Goal: Task Accomplishment & Management: Manage account settings

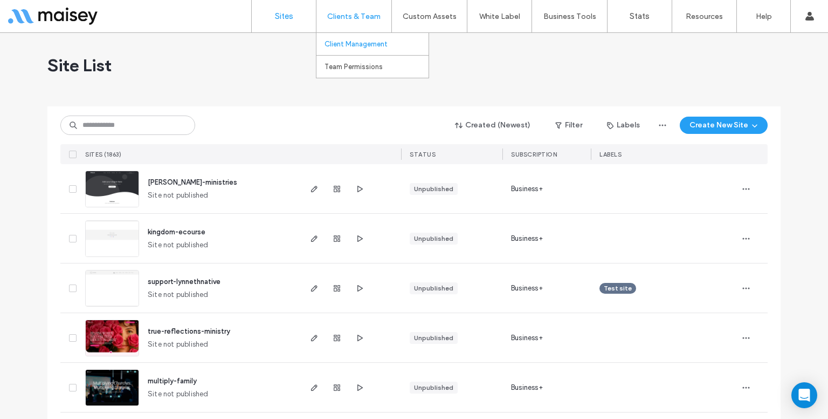
click at [337, 33] on link "Client Management" at bounding box center [377, 44] width 104 height 22
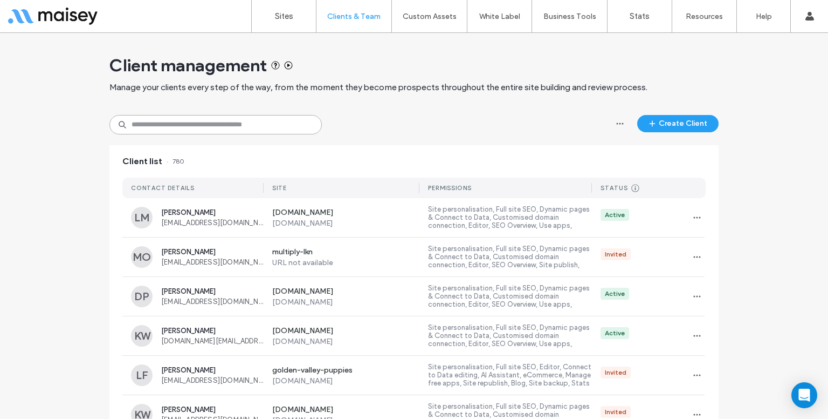
click at [182, 120] on input at bounding box center [215, 124] width 213 height 19
paste input "**********"
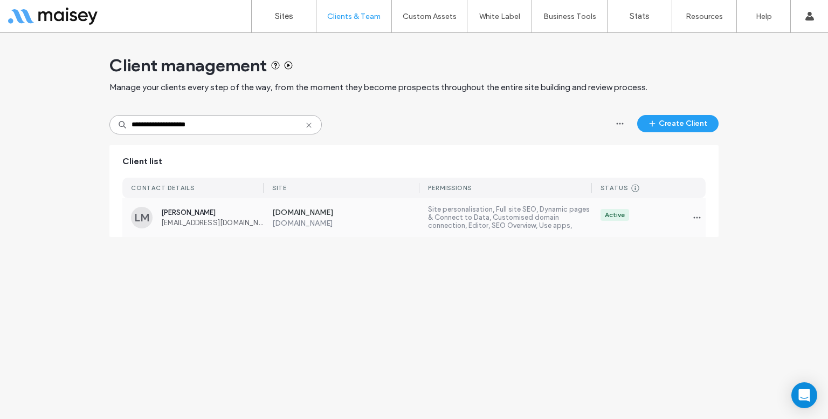
type input "**********"
click at [314, 226] on label "www.iamfaithmade.com" at bounding box center [346, 222] width 148 height 9
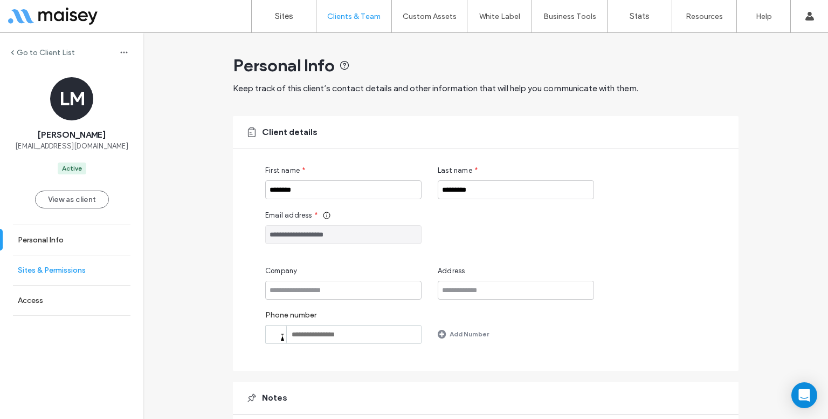
click at [67, 279] on link "Sites & Permissions" at bounding box center [71, 270] width 143 height 30
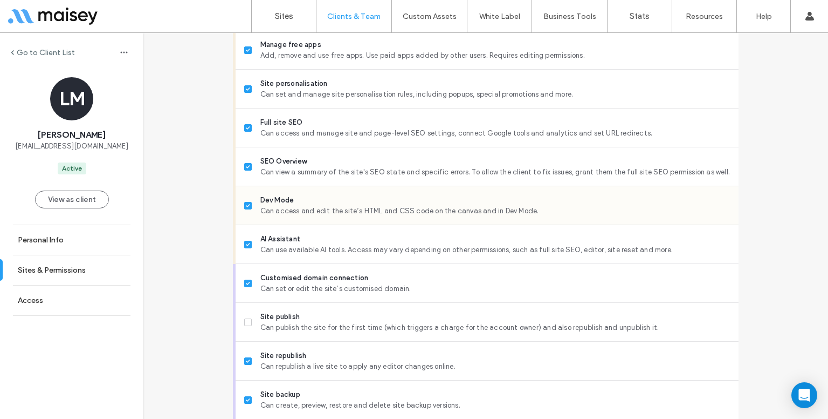
scroll to position [892, 0]
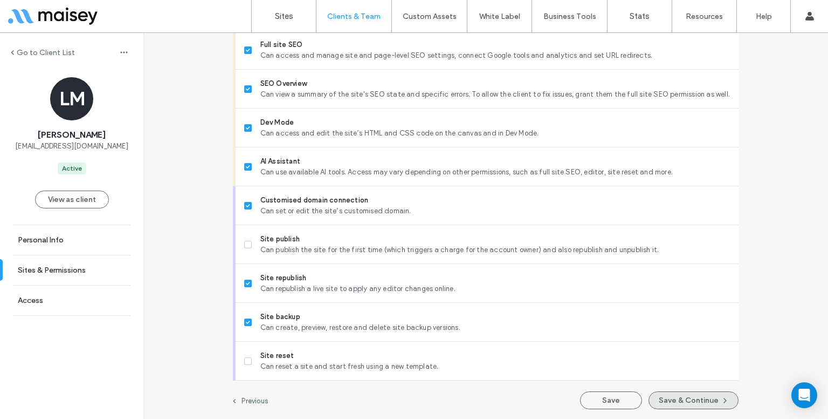
click at [676, 396] on button "Save & Continue" at bounding box center [694, 400] width 90 height 18
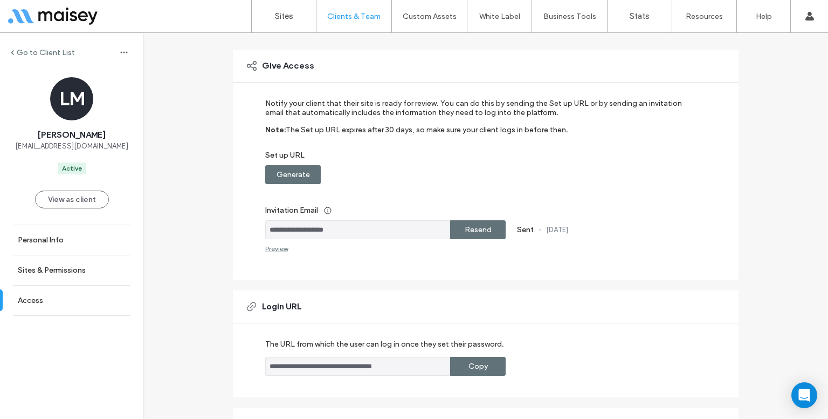
scroll to position [197, 0]
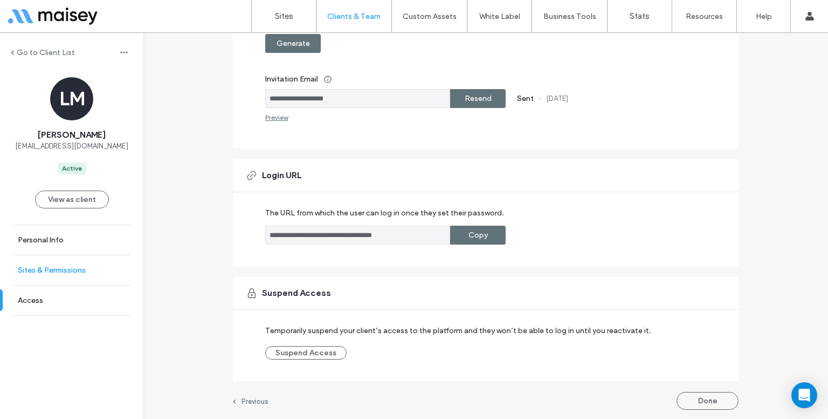
click at [92, 261] on link "Sites & Permissions" at bounding box center [71, 270] width 143 height 30
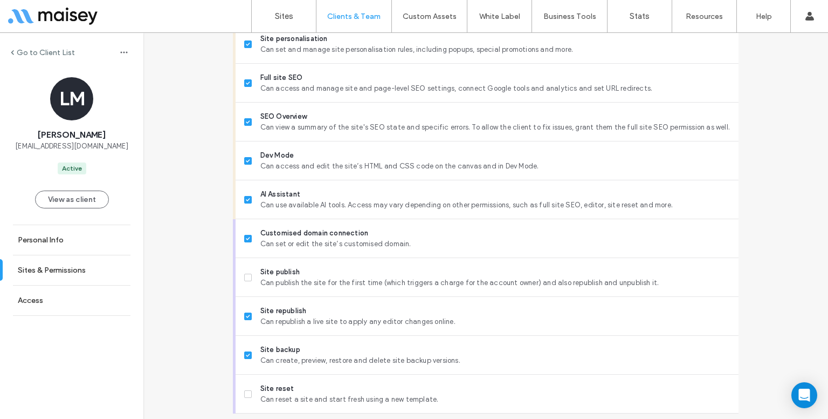
scroll to position [892, 0]
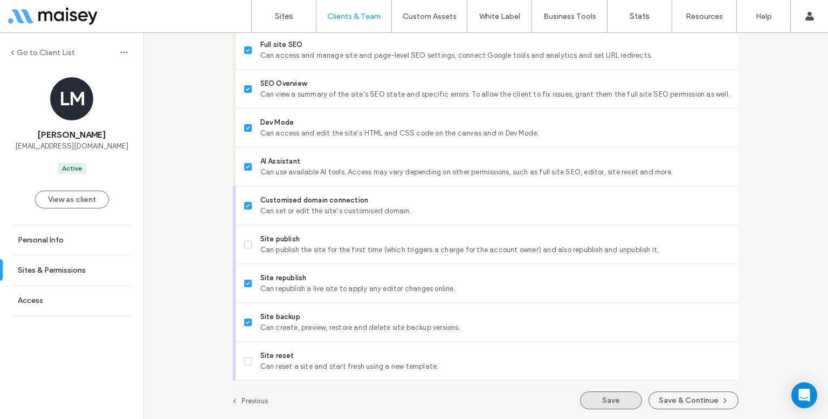
click at [608, 392] on button "Save" at bounding box center [611, 400] width 62 height 18
